Goal: Obtain resource: Download file/media

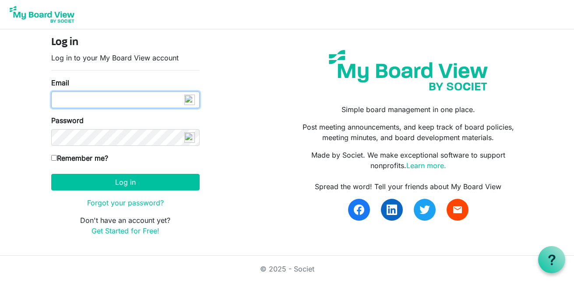
click at [145, 101] on input "Email" at bounding box center [125, 100] width 149 height 17
type input "[EMAIL_ADDRESS][DOMAIN_NAME]"
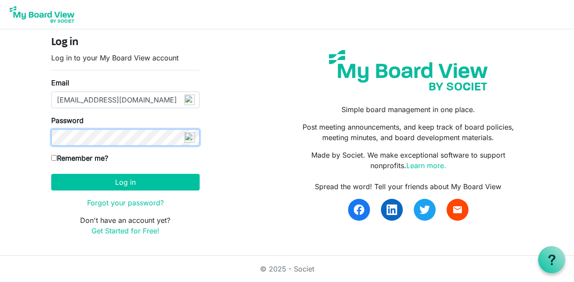
click at [51, 174] on button "Log in" at bounding box center [125, 182] width 149 height 17
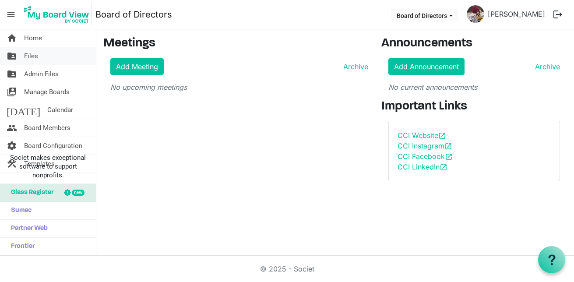
click at [42, 62] on link "folder_shared Files" at bounding box center [48, 56] width 96 height 18
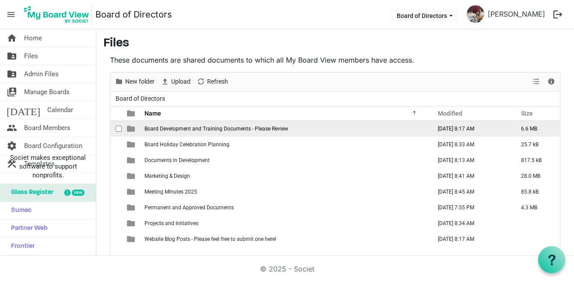
click at [186, 131] on span "Board Development and Training Documents - Please Review" at bounding box center [217, 129] width 144 height 6
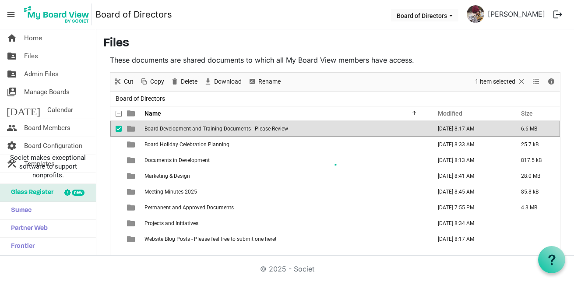
scroll to position [13, 0]
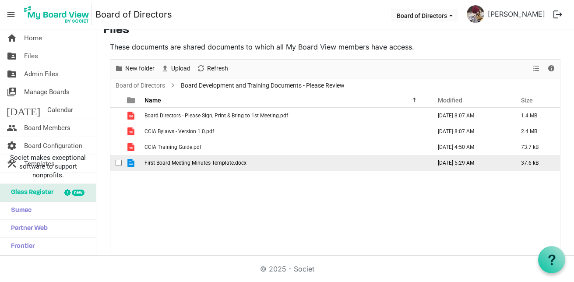
click at [189, 161] on span "First Board Meeting Minutes Template.docx" at bounding box center [196, 163] width 102 height 6
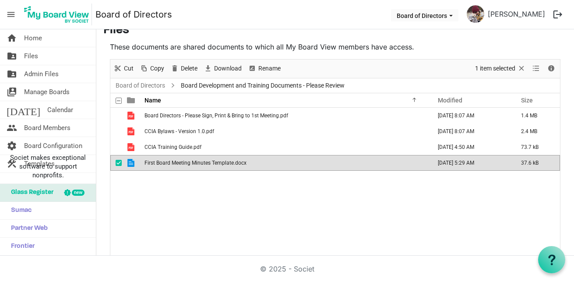
click at [190, 161] on span "First Board Meeting Minutes Template.docx" at bounding box center [196, 163] width 102 height 6
